Goal: Use online tool/utility: Utilize a website feature to perform a specific function

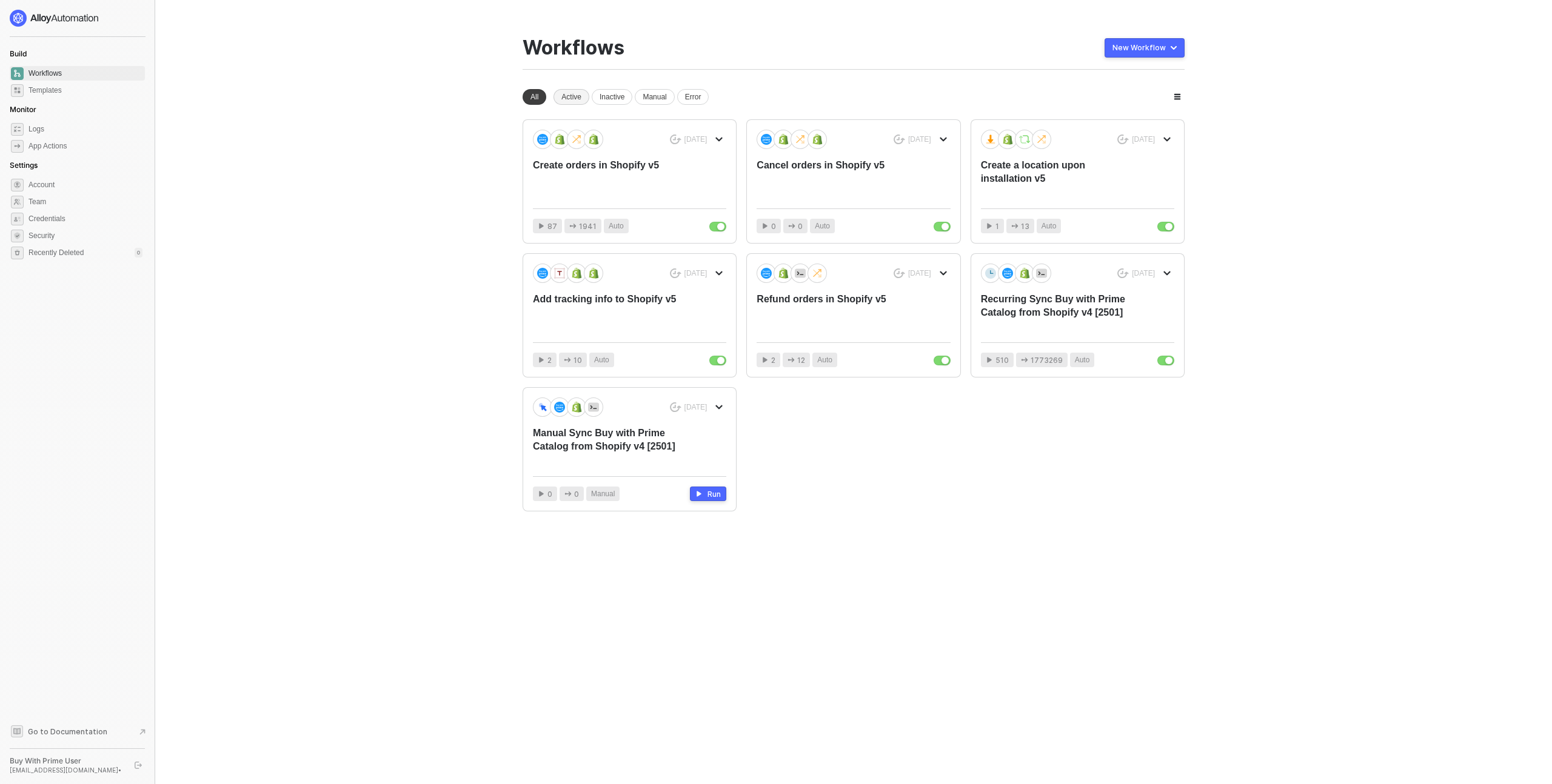
click at [573, 95] on div "Active" at bounding box center [571, 96] width 36 height 15
click at [657, 195] on div "Create orders in Shopify v5" at bounding box center [610, 178] width 154 height 40
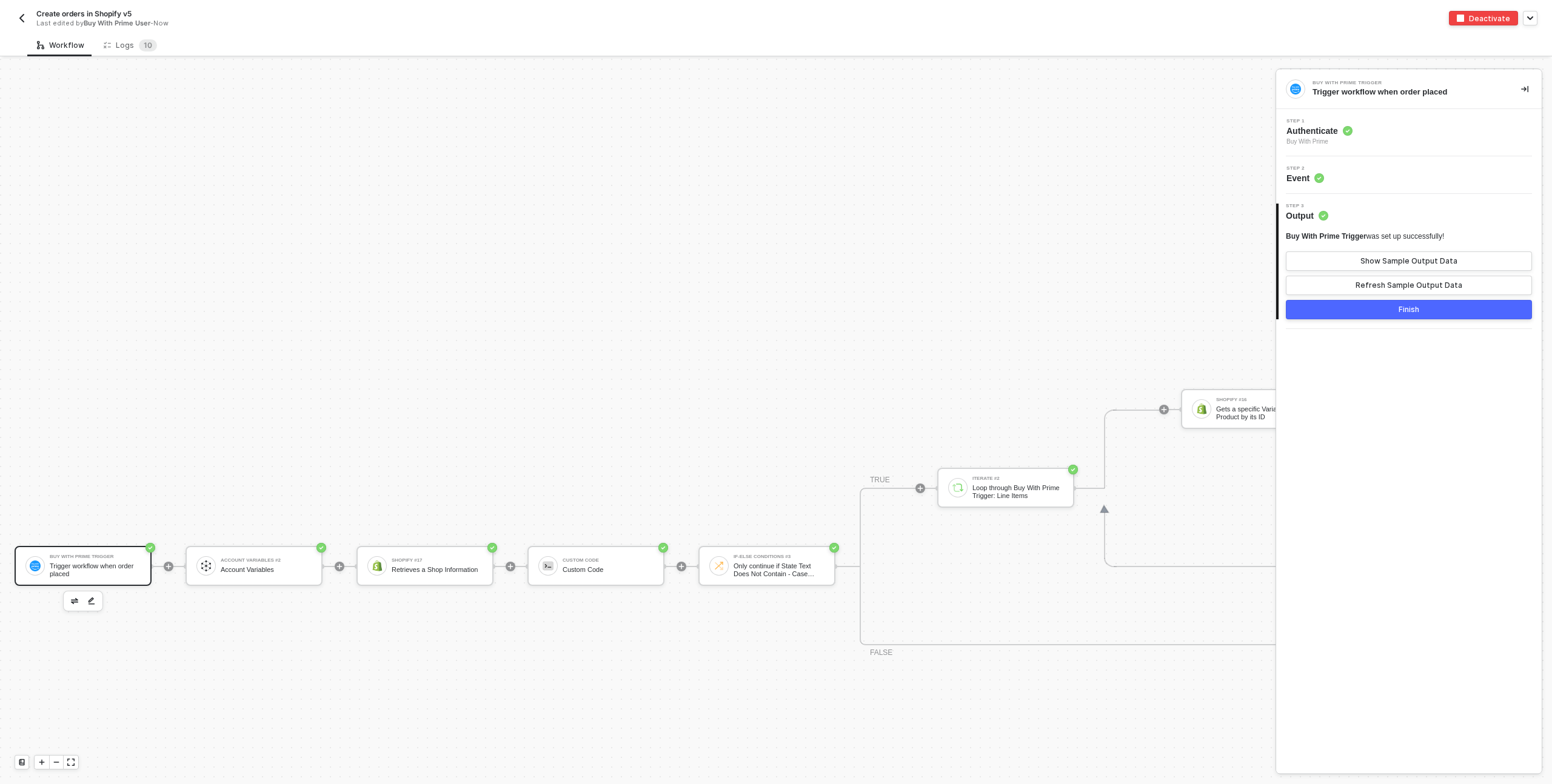
scroll to position [643, 0]
drag, startPoint x: 972, startPoint y: 306, endPoint x: 743, endPoint y: 292, distance: 229.4
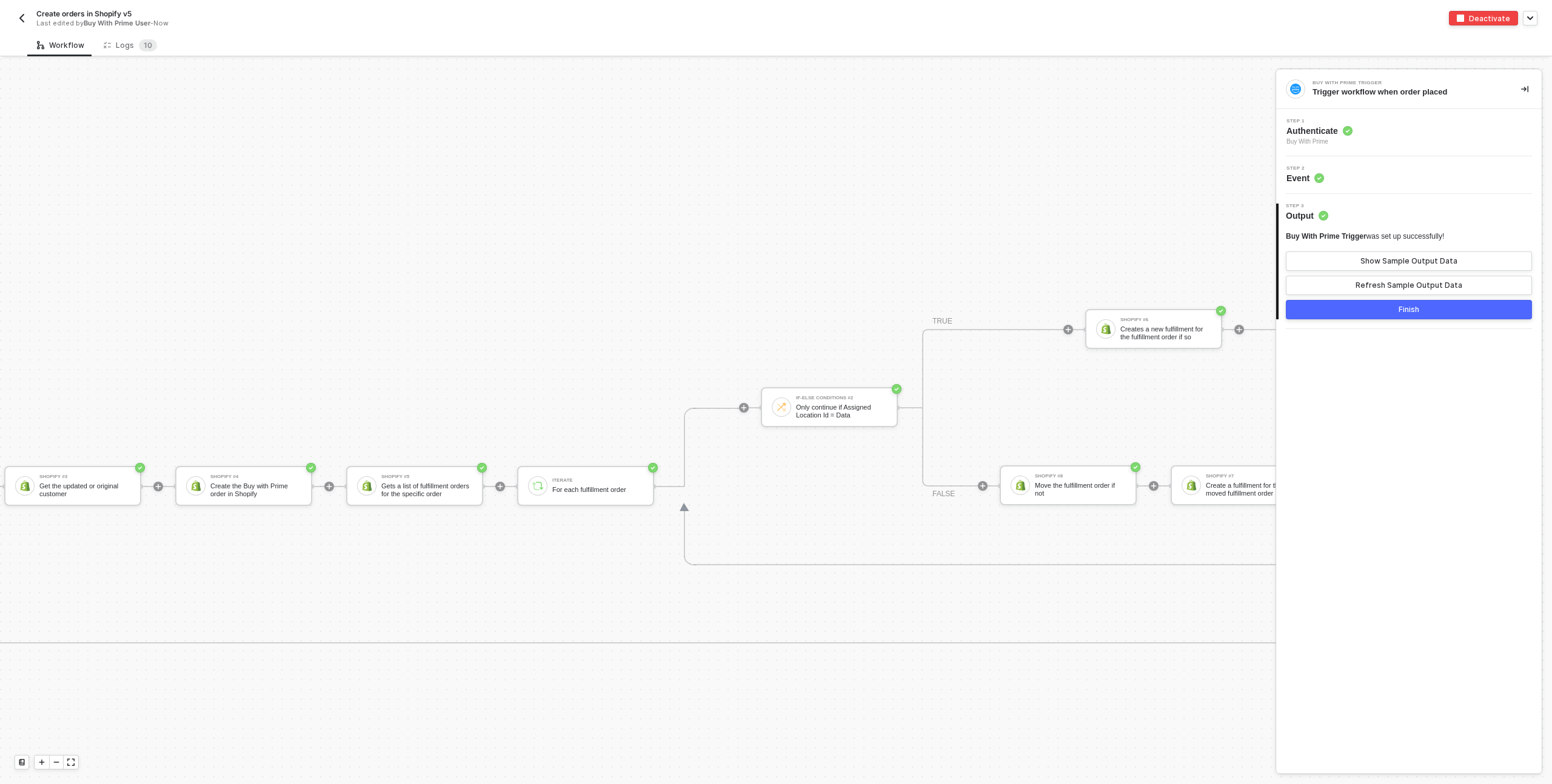
scroll to position [643, 2983]
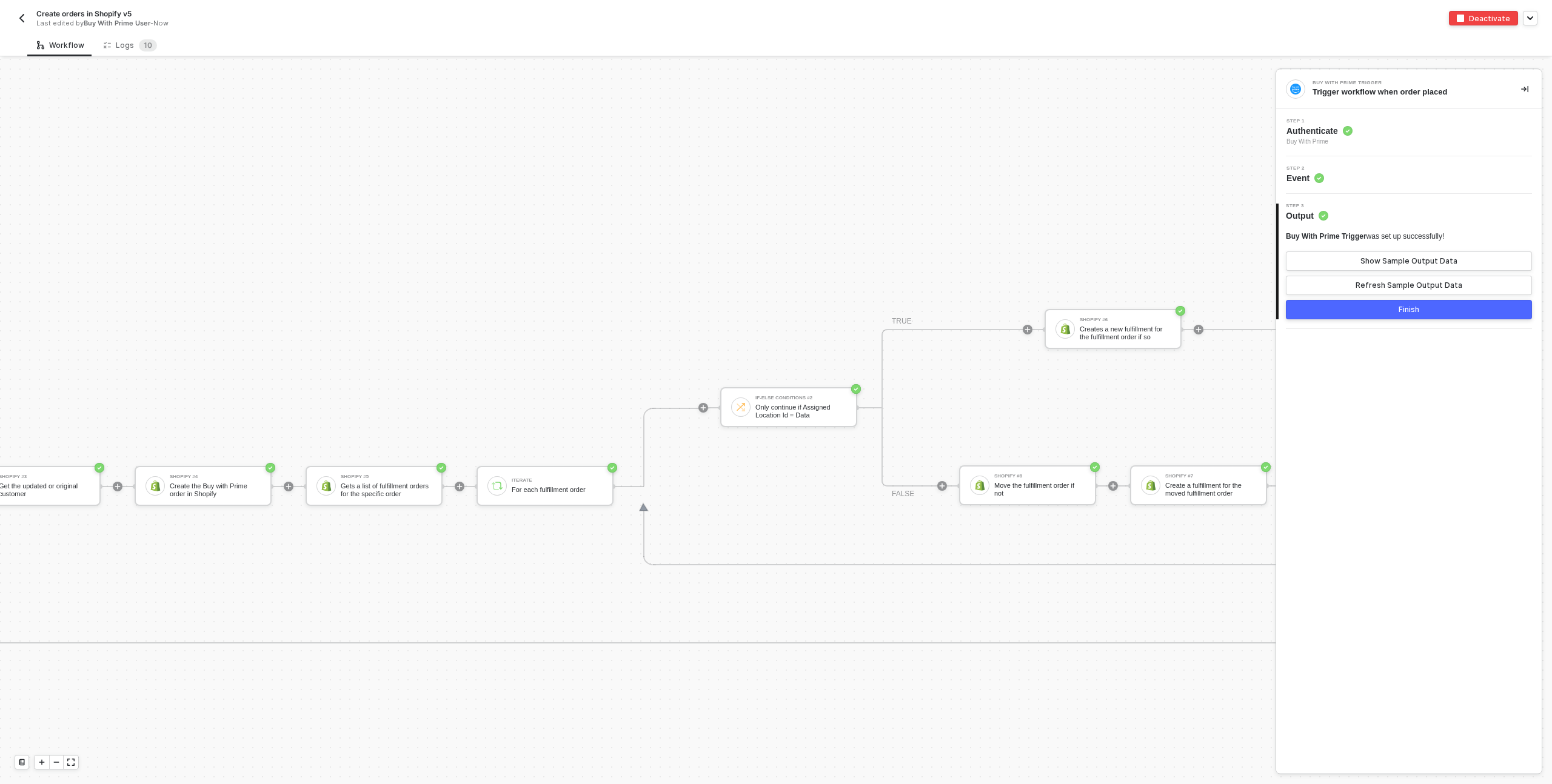
click at [25, 15] on img "button" at bounding box center [22, 18] width 10 height 10
